Goal: Navigation & Orientation: Find specific page/section

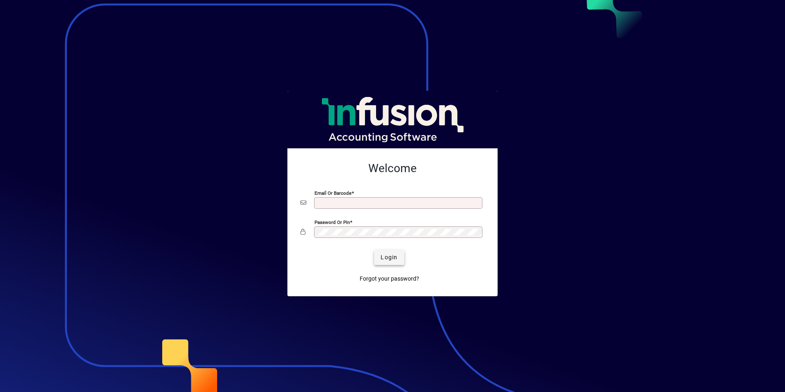
type input "**********"
click at [393, 262] on span "submit" at bounding box center [389, 258] width 30 height 20
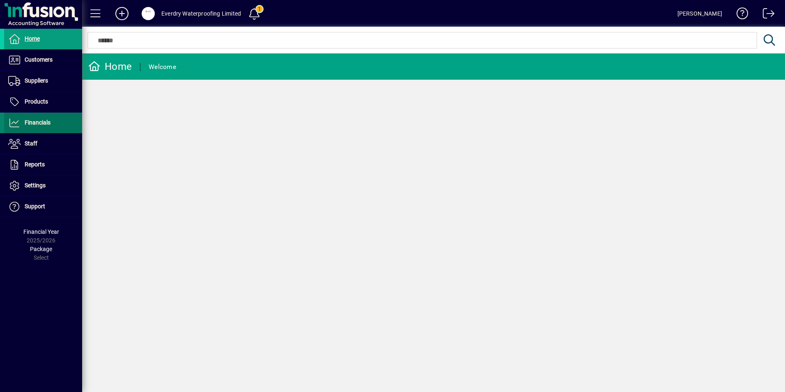
click at [51, 114] on span at bounding box center [43, 123] width 78 height 20
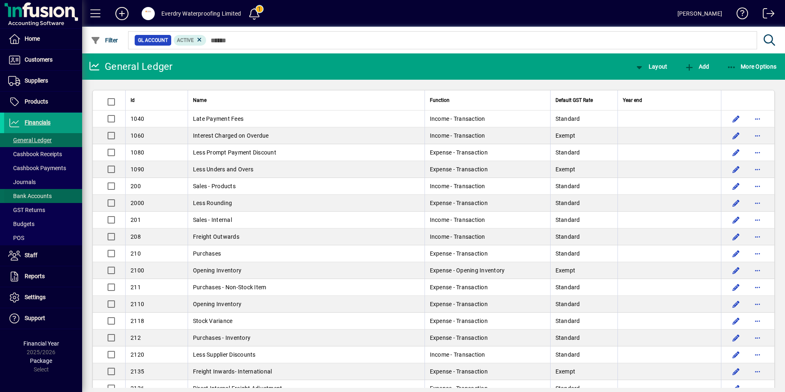
click at [46, 199] on span "Bank Accounts" at bounding box center [30, 196] width 44 height 7
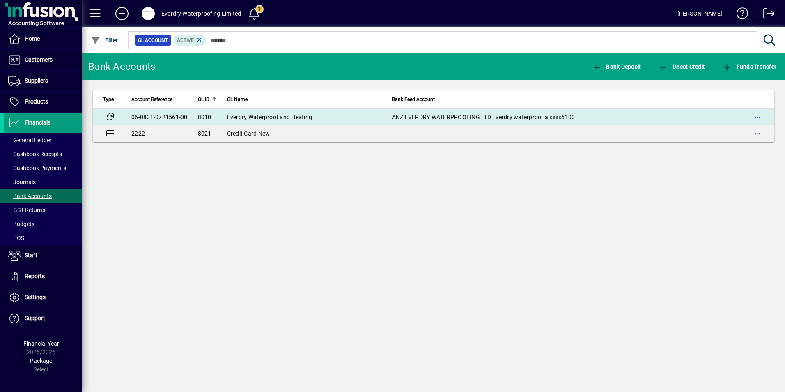
click at [256, 122] on td "Everdry Waterproof and Heating" at bounding box center [304, 117] width 165 height 16
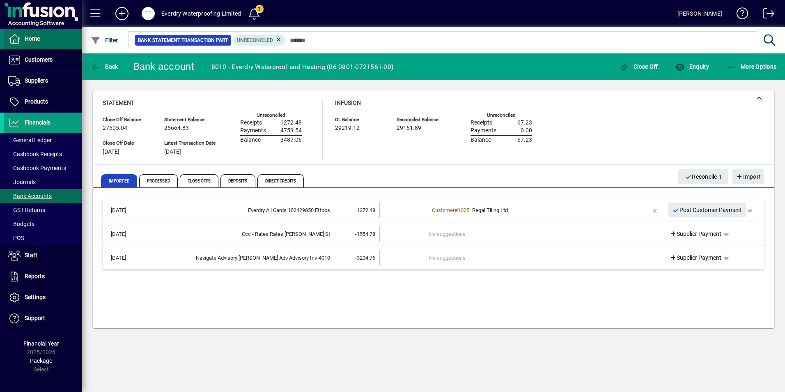
click at [30, 48] on span at bounding box center [43, 39] width 78 height 20
